Goal: Task Accomplishment & Management: Manage account settings

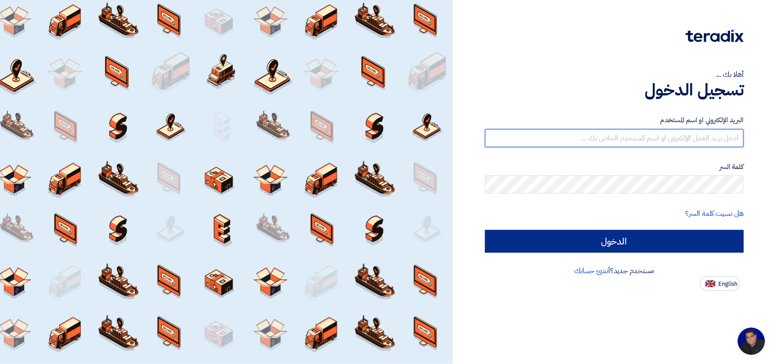
type input "[EMAIL_ADDRESS][DOMAIN_NAME]"
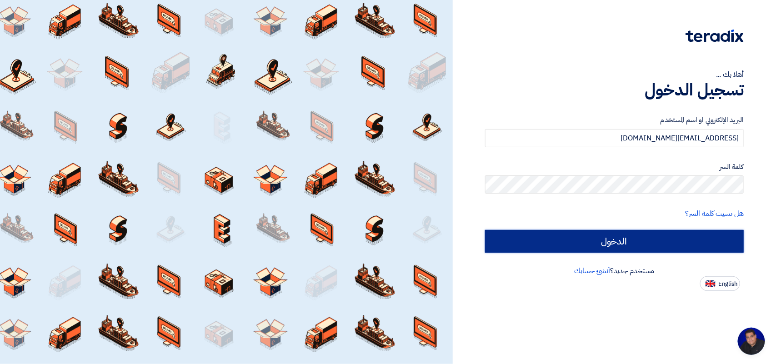
click at [598, 241] on input "الدخول" at bounding box center [614, 241] width 259 height 23
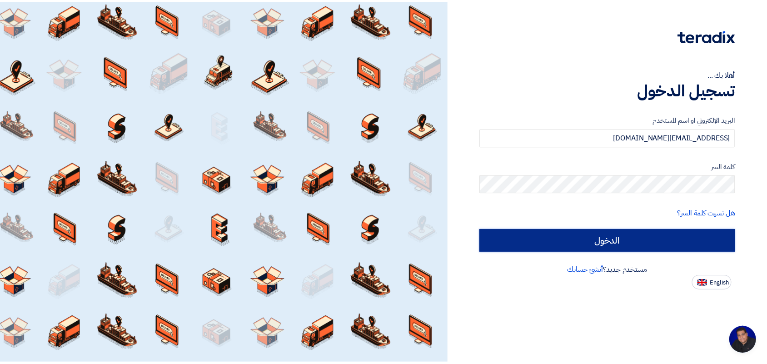
scroll to position [3, 0]
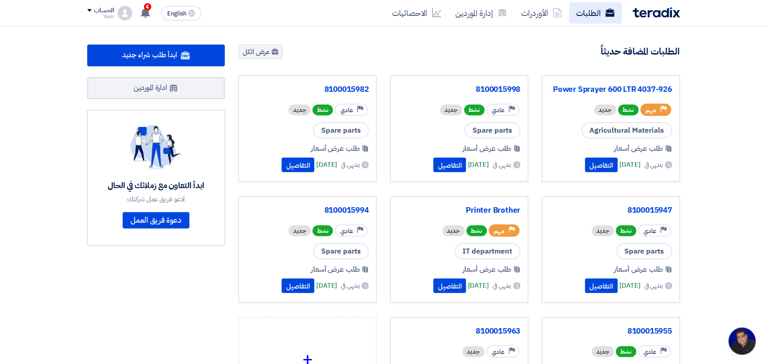
click at [589, 10] on link "الطلبات" at bounding box center [596, 12] width 53 height 21
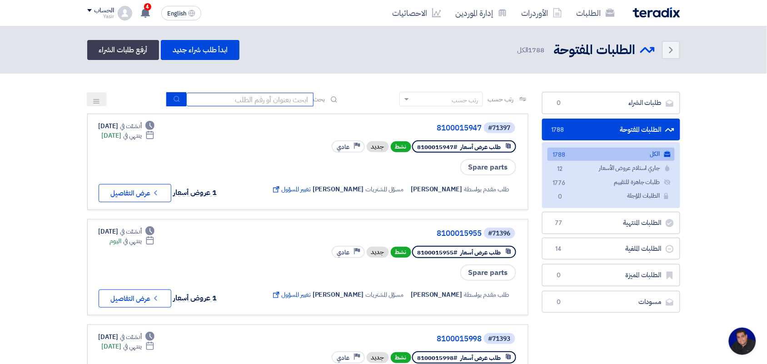
drag, startPoint x: 266, startPoint y: 99, endPoint x: 253, endPoint y: 105, distance: 14.9
click at [266, 99] on input at bounding box center [249, 100] width 127 height 14
type input "8100015796"
click at [179, 99] on button "submit" at bounding box center [176, 99] width 20 height 14
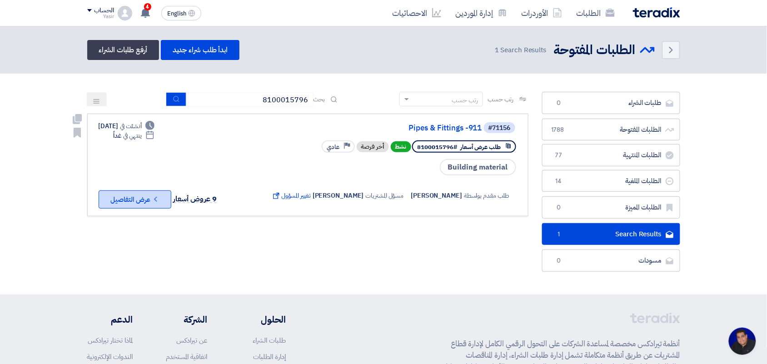
click at [141, 203] on button "Check details عرض التفاصيل" at bounding box center [135, 199] width 73 height 18
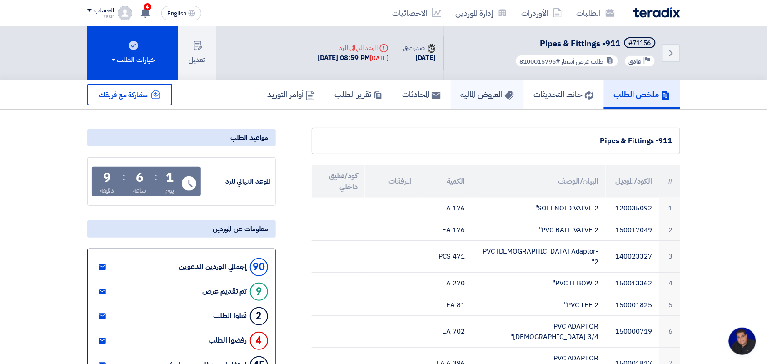
click at [494, 82] on link "العروض الماليه" at bounding box center [487, 94] width 73 height 29
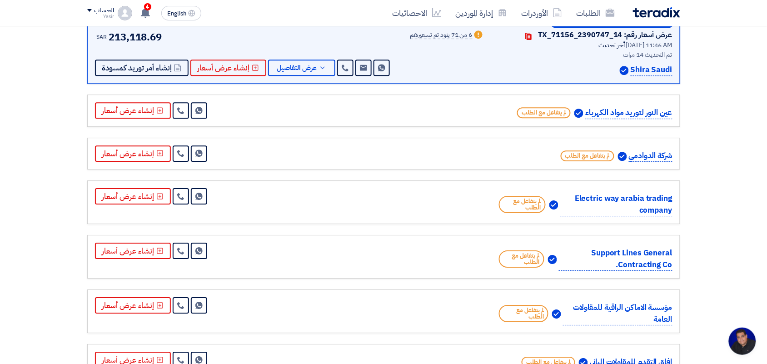
scroll to position [398, 0]
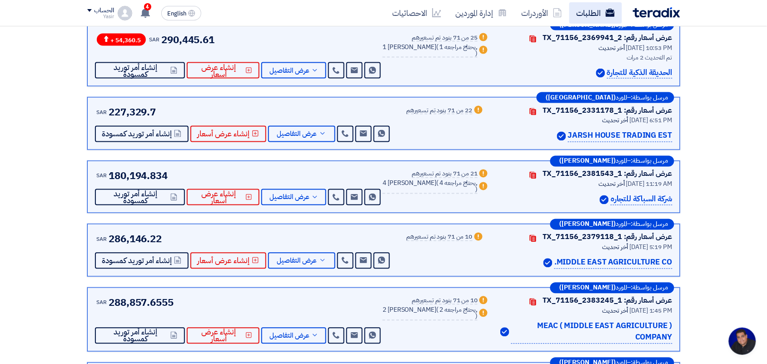
click at [592, 15] on link "الطلبات" at bounding box center [596, 12] width 53 height 21
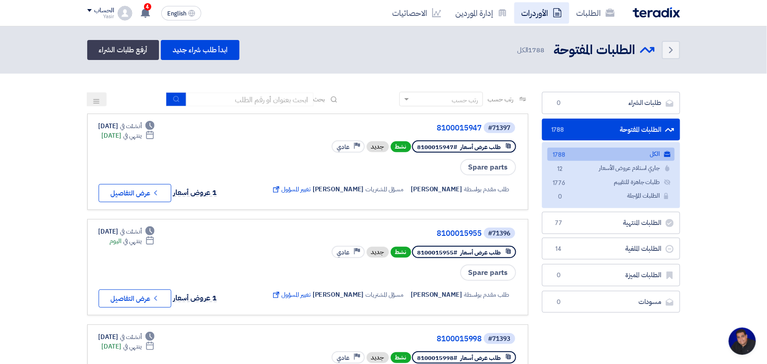
click at [569, 23] on link "الأوردرات" at bounding box center [542, 12] width 55 height 21
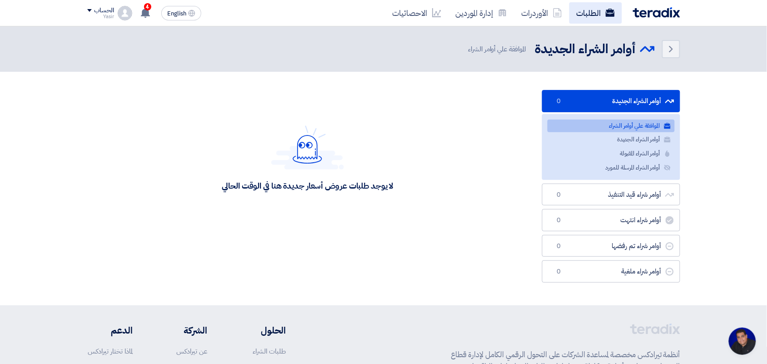
click at [585, 20] on link "الطلبات" at bounding box center [596, 12] width 53 height 21
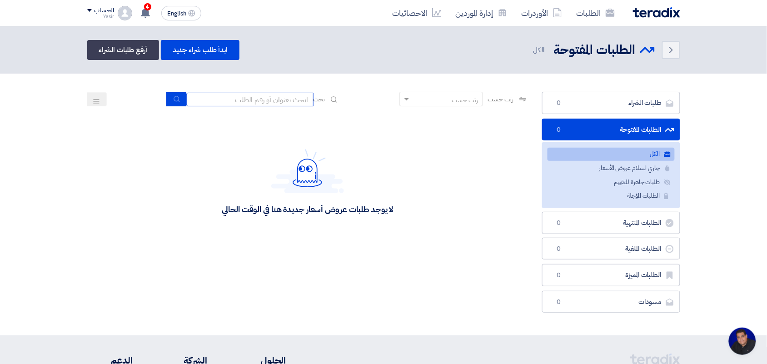
click at [253, 100] on input at bounding box center [249, 100] width 127 height 14
type input "8100015796"
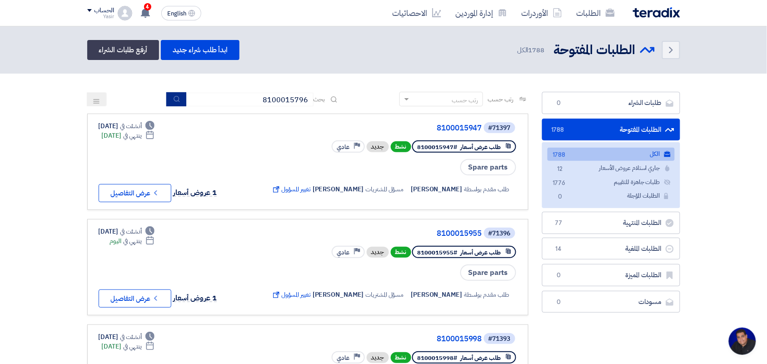
click at [172, 101] on button "submit" at bounding box center [176, 99] width 20 height 14
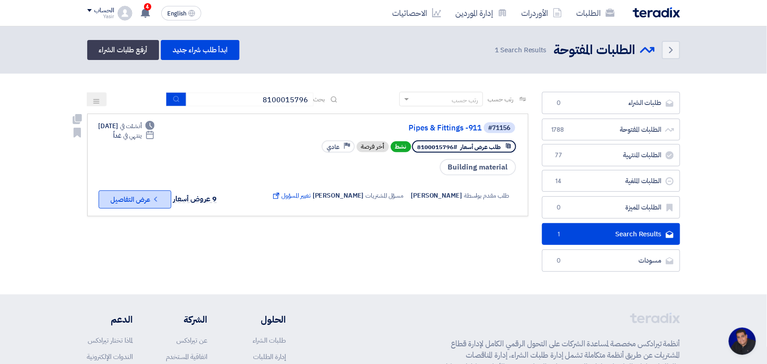
click at [123, 195] on button "Check details عرض التفاصيل" at bounding box center [135, 199] width 73 height 18
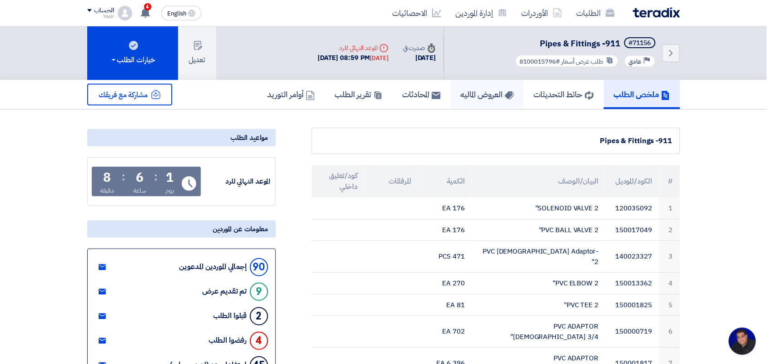
click at [470, 98] on h5 "العروض الماليه" at bounding box center [487, 94] width 53 height 10
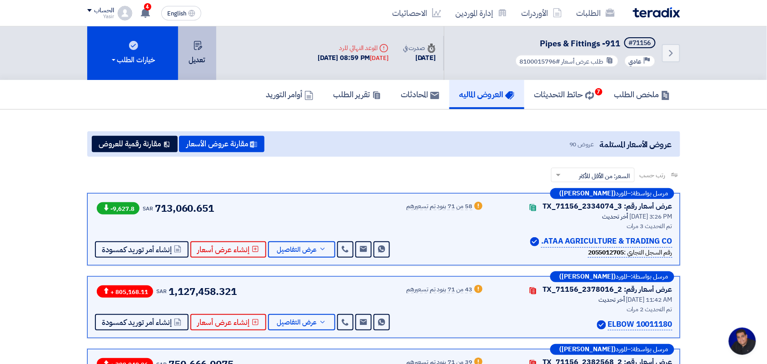
click at [183, 52] on button "تعديل" at bounding box center [197, 53] width 38 height 54
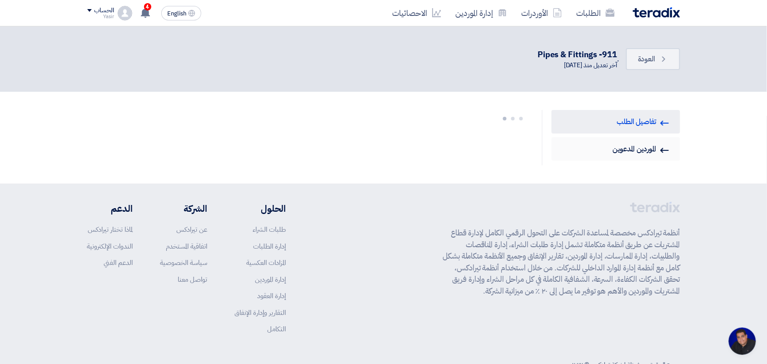
click at [614, 157] on link "Invited Suppliers الموردين المدعوين" at bounding box center [616, 149] width 129 height 24
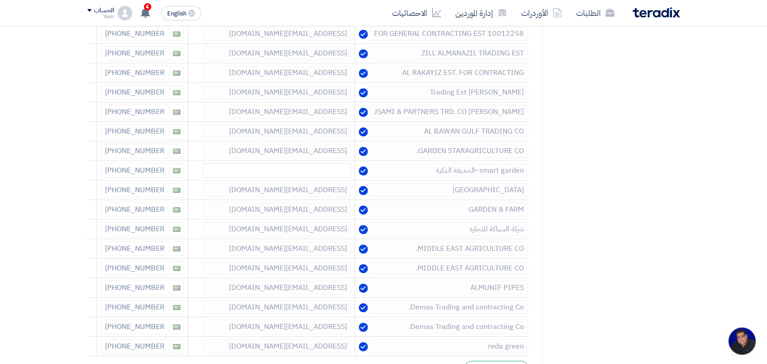
scroll to position [1761, 0]
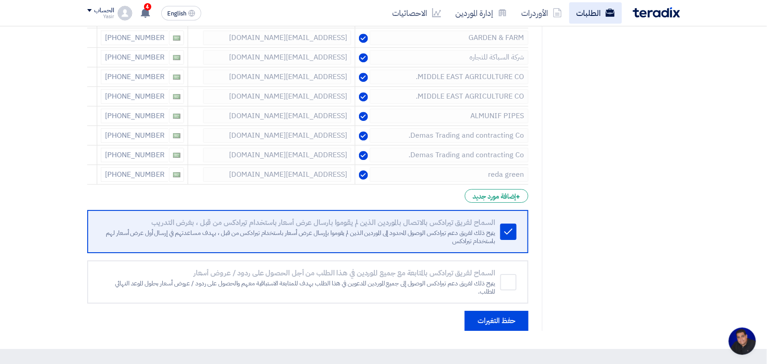
click at [595, 20] on link "الطلبات" at bounding box center [596, 12] width 53 height 21
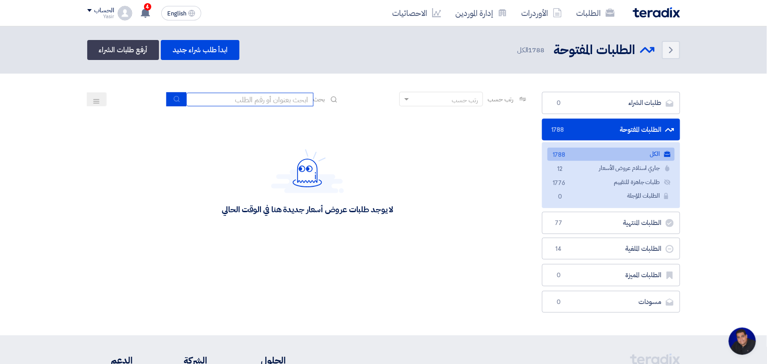
click at [295, 102] on input at bounding box center [249, 100] width 127 height 14
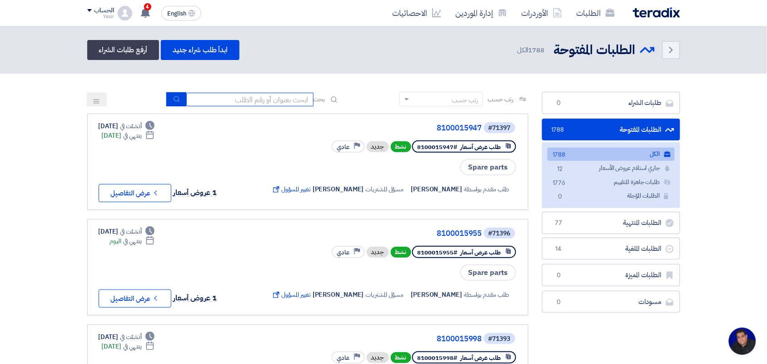
type input "8100015796"
click at [169, 100] on button "submit" at bounding box center [176, 99] width 20 height 14
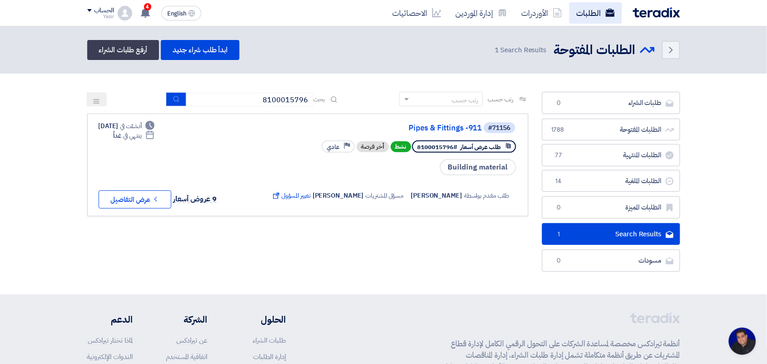
click at [590, 18] on link "الطلبات" at bounding box center [596, 12] width 53 height 21
